Goal: Check status: Check status

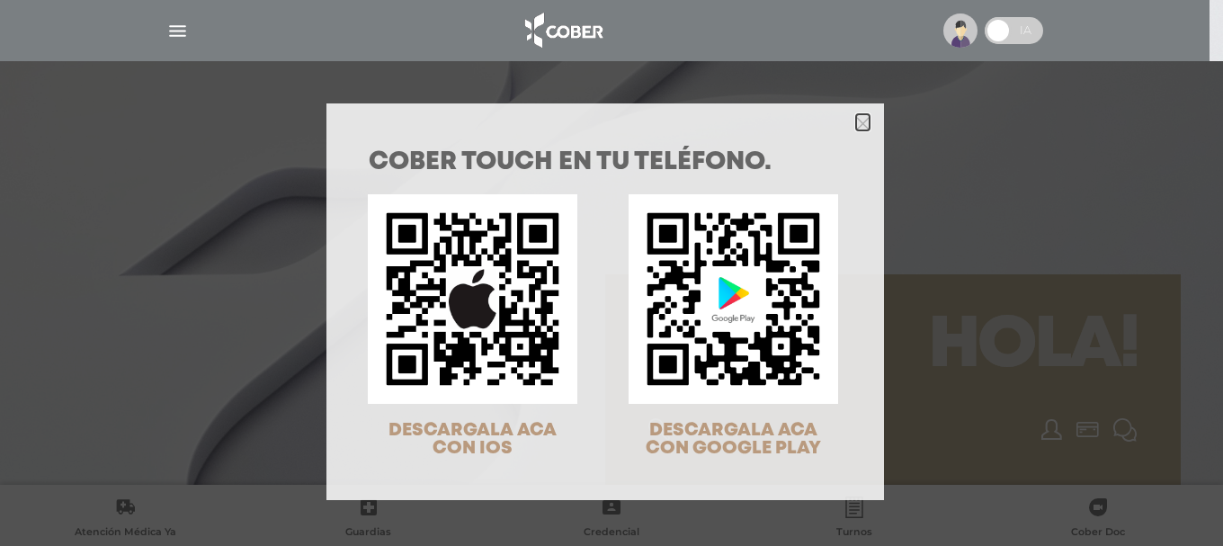
click at [862, 121] on icon "Close" at bounding box center [862, 123] width 13 height 13
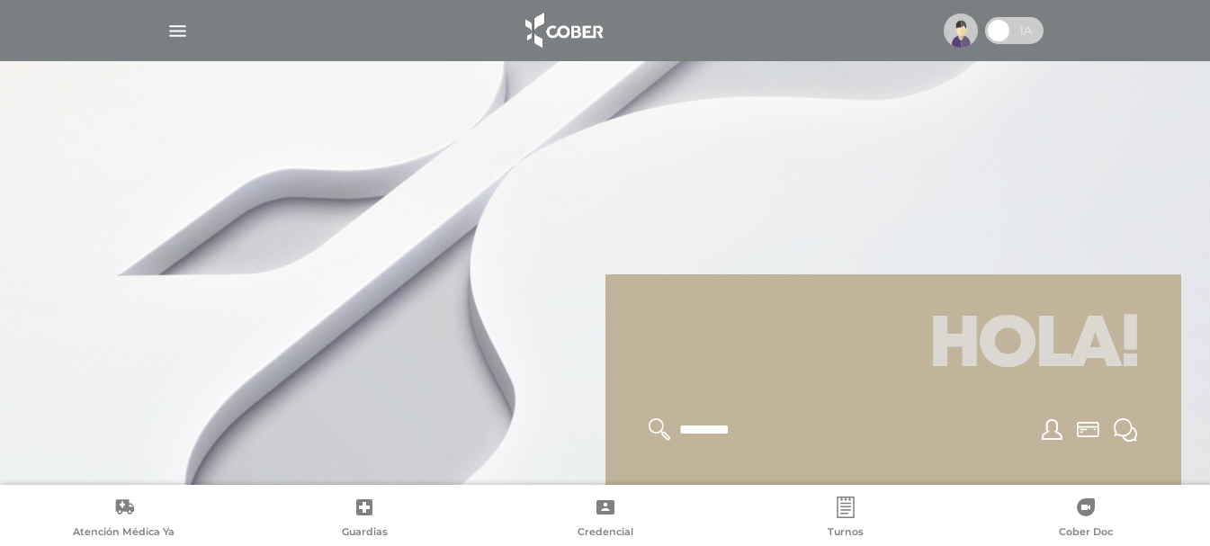
click at [172, 26] on img "button" at bounding box center [177, 31] width 22 height 22
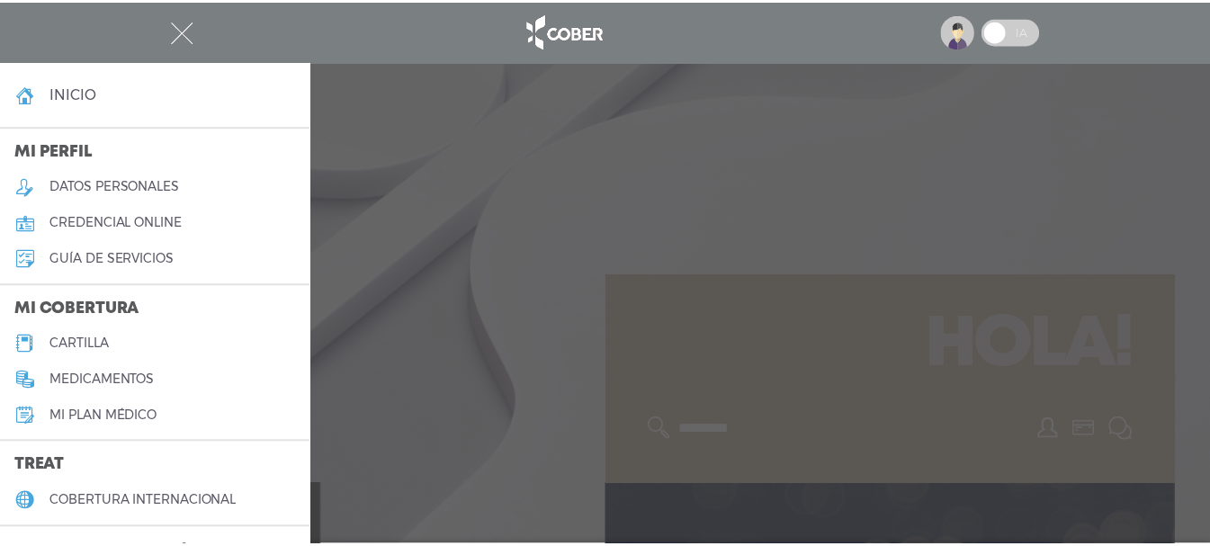
scroll to position [180, 0]
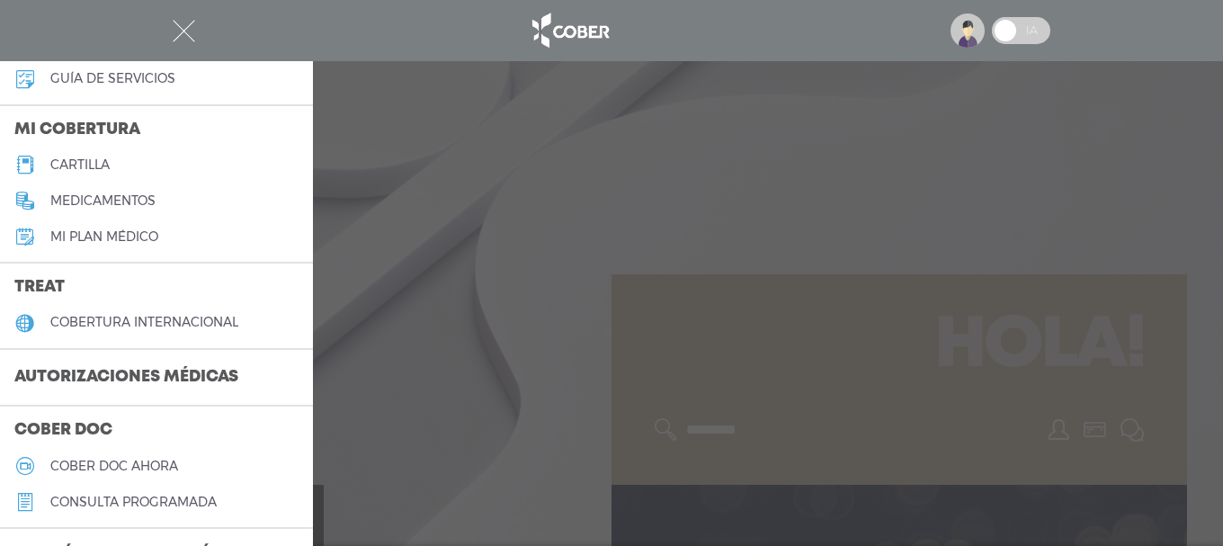
click at [132, 372] on h3 "Autorizaciones médicas" at bounding box center [126, 378] width 253 height 34
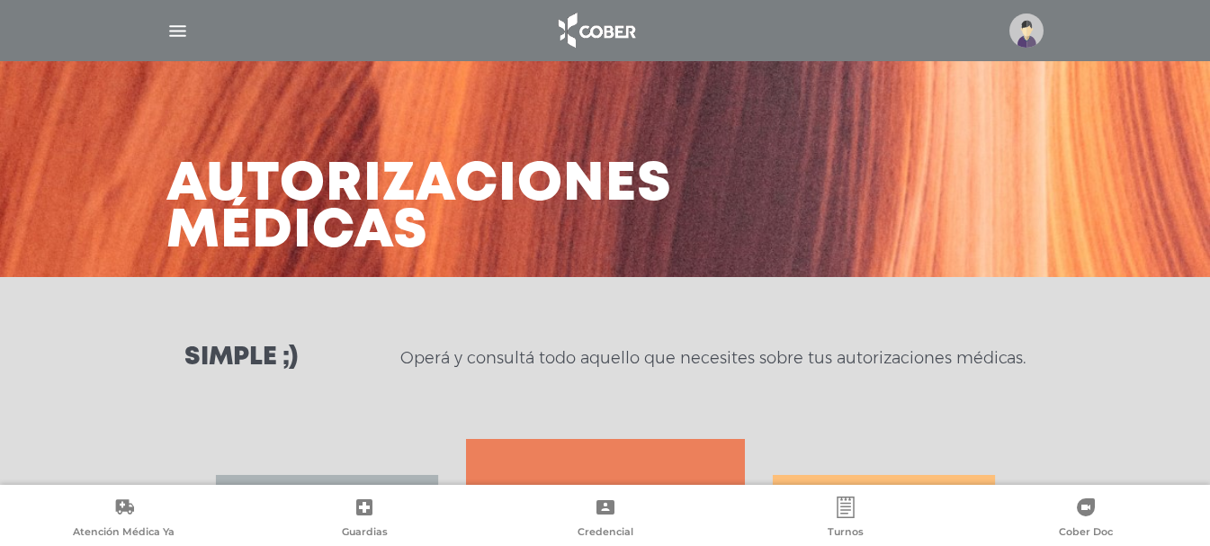
scroll to position [357, 0]
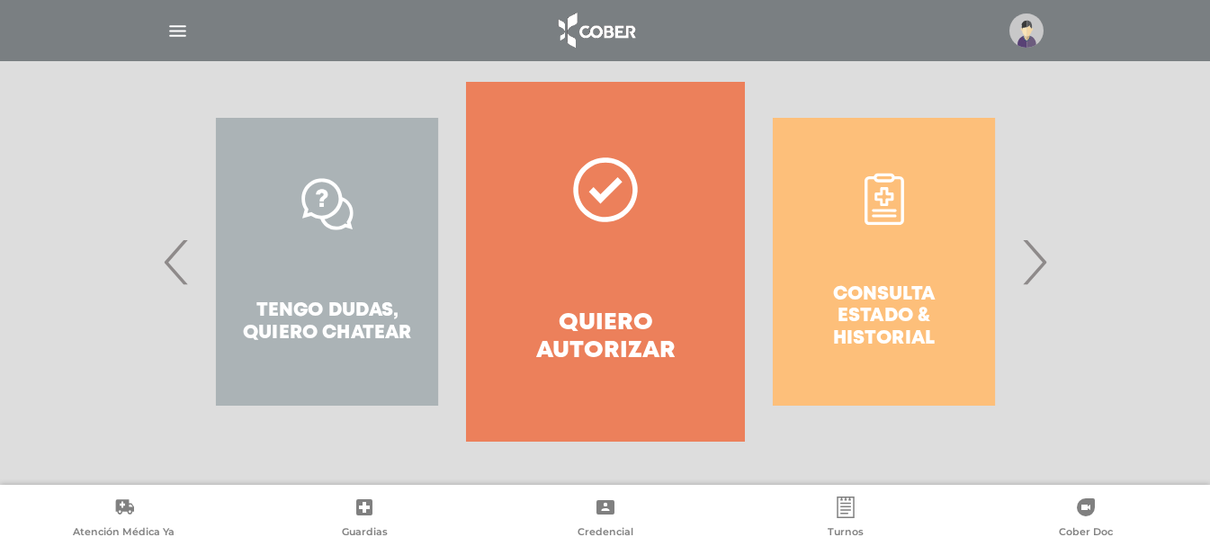
click at [904, 287] on div "Consulta estado & historial" at bounding box center [884, 262] width 278 height 360
click at [180, 278] on span "‹" at bounding box center [176, 261] width 35 height 97
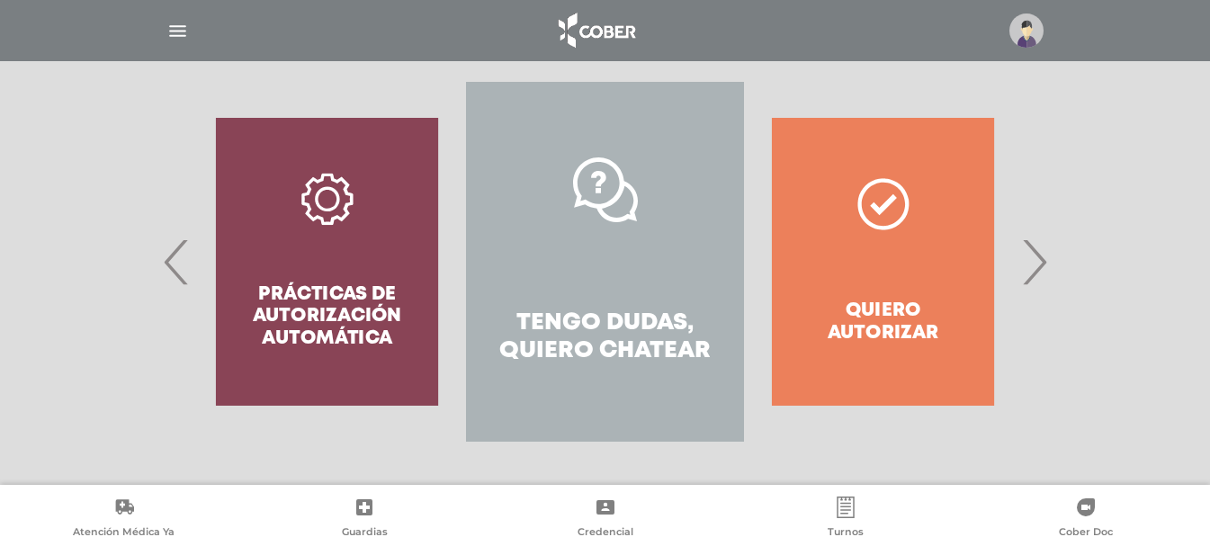
click at [1033, 251] on span "›" at bounding box center [1033, 261] width 35 height 97
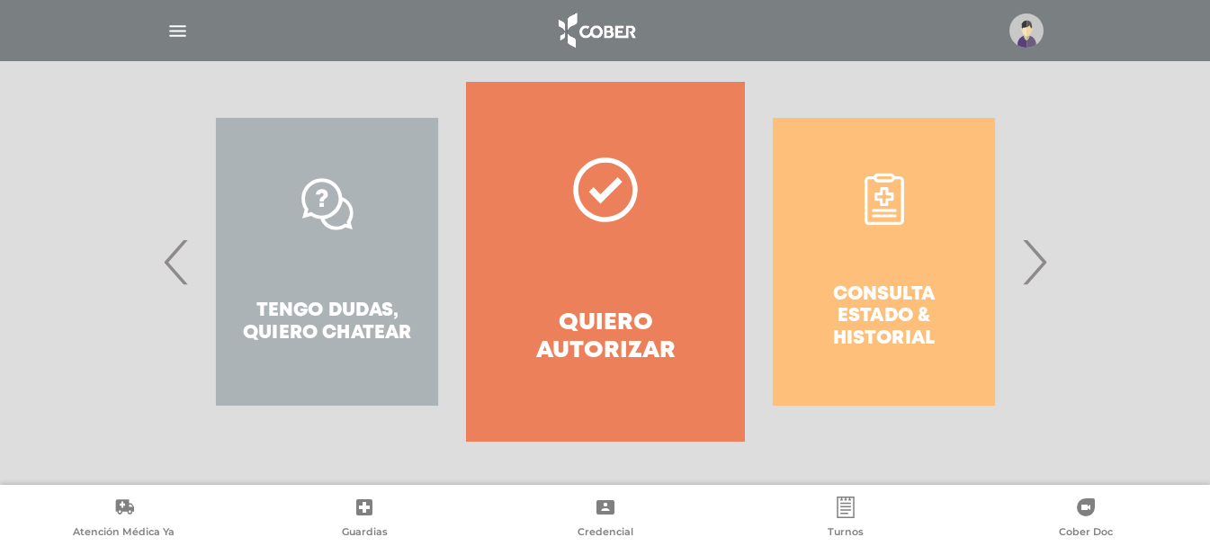
click at [1033, 251] on span "›" at bounding box center [1033, 261] width 35 height 97
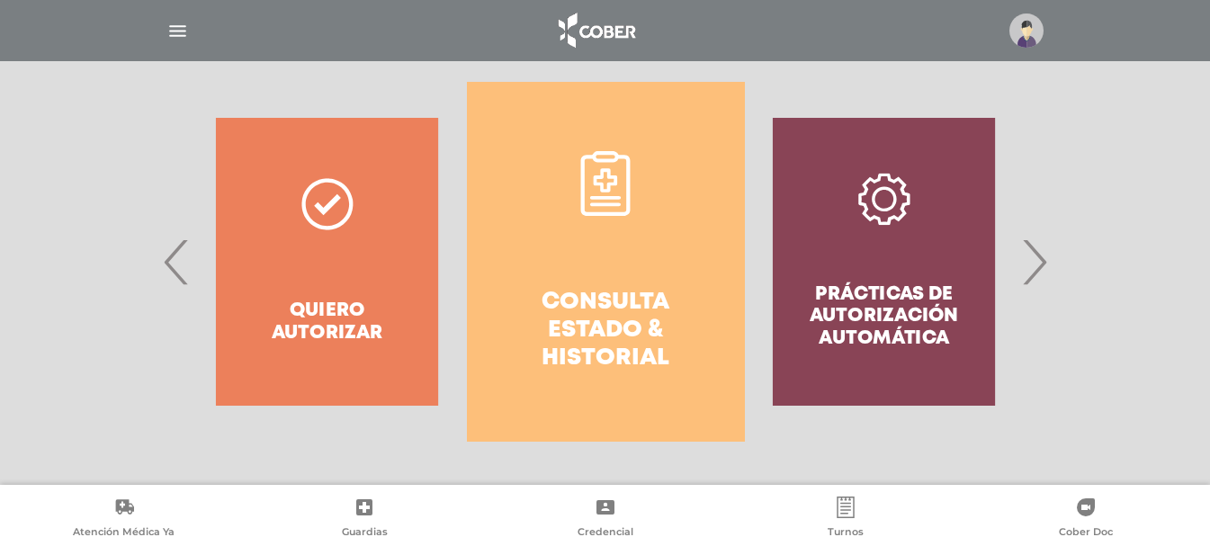
click at [641, 303] on h4 "Consulta estado & historial" at bounding box center [605, 331] width 213 height 85
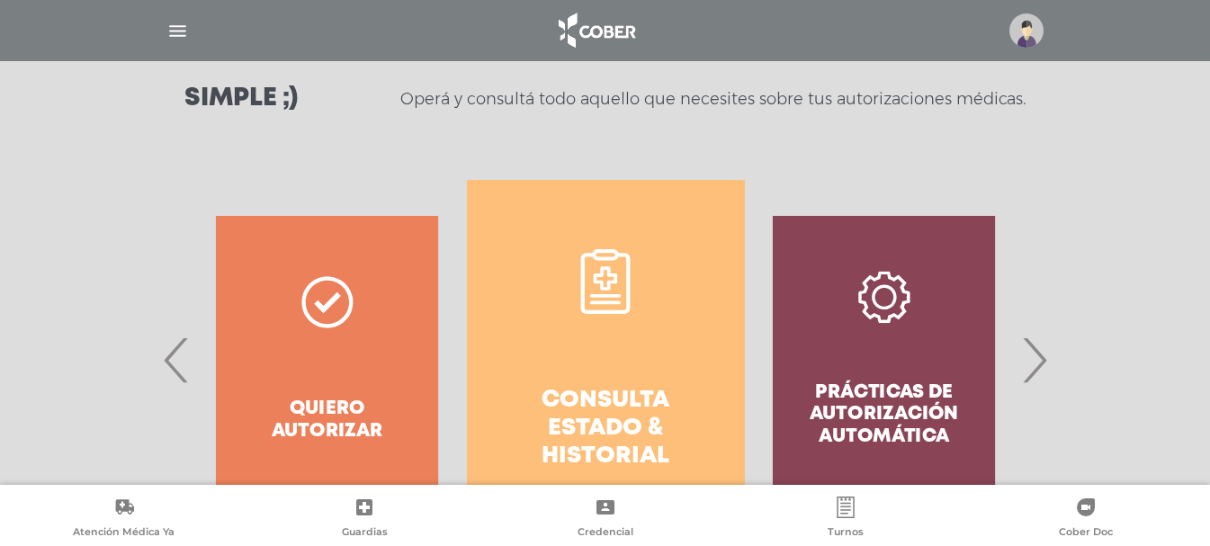
scroll to position [439, 0]
